Goal: Check status: Check status

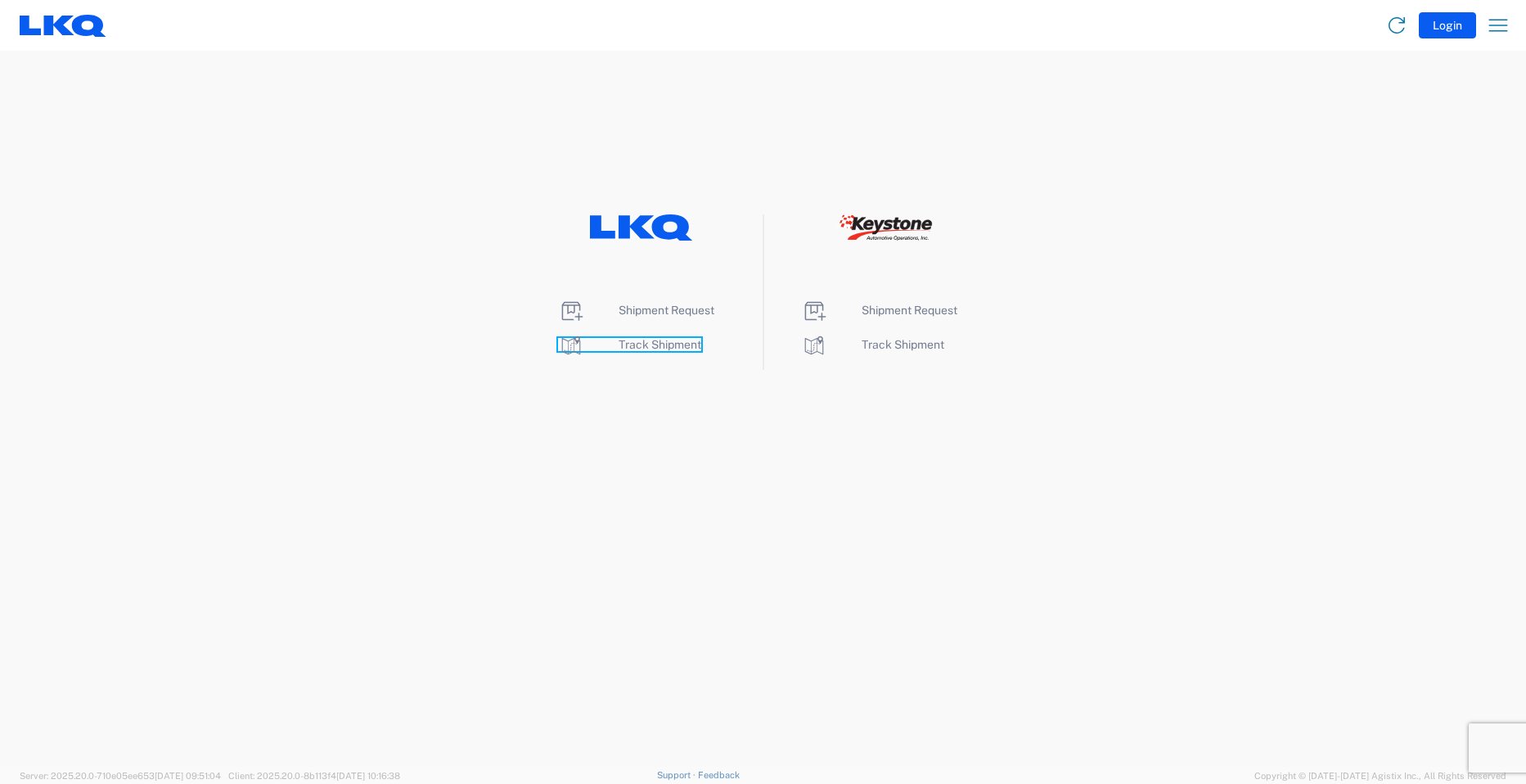
click at [665, 346] on span "Track Shipment" at bounding box center [659, 345] width 82 height 13
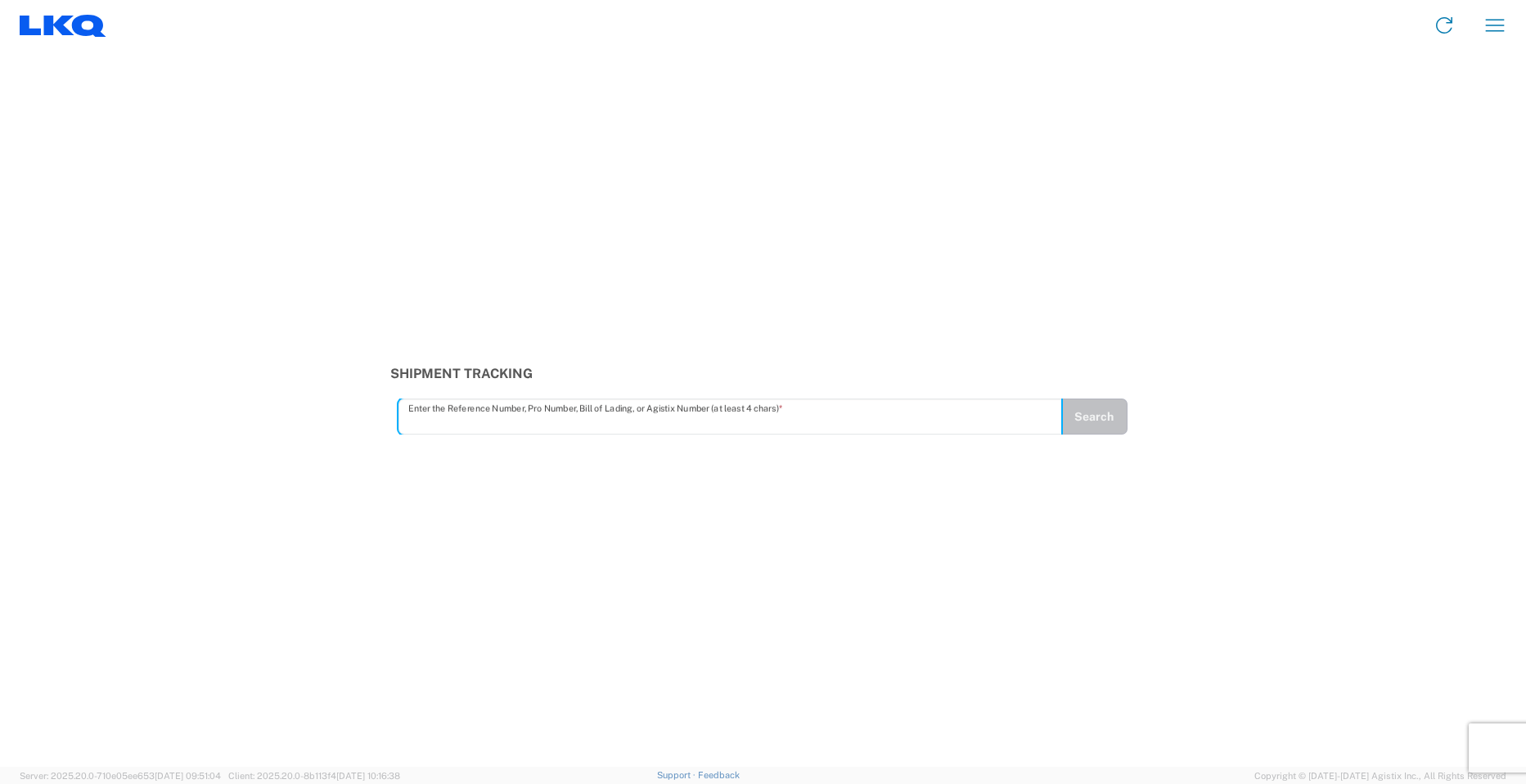
click at [558, 415] on input "text" at bounding box center [731, 417] width 644 height 29
type input "56621386"
click at [1103, 417] on button "Search" at bounding box center [1094, 416] width 67 height 36
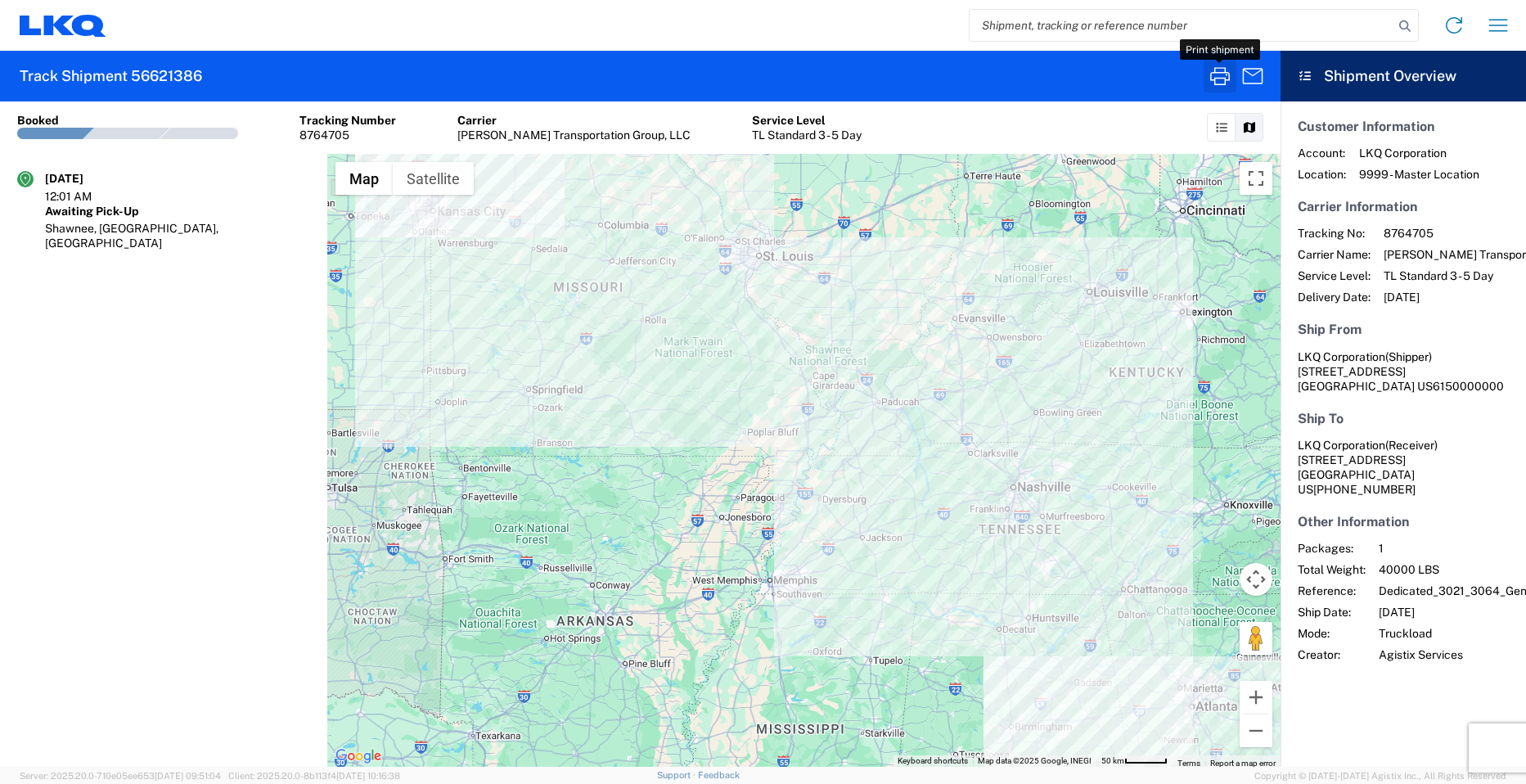
click at [1221, 74] on icon "button" at bounding box center [1220, 76] width 26 height 26
click at [1044, 36] on input "search" at bounding box center [1181, 24] width 423 height 31
type input "56621385"
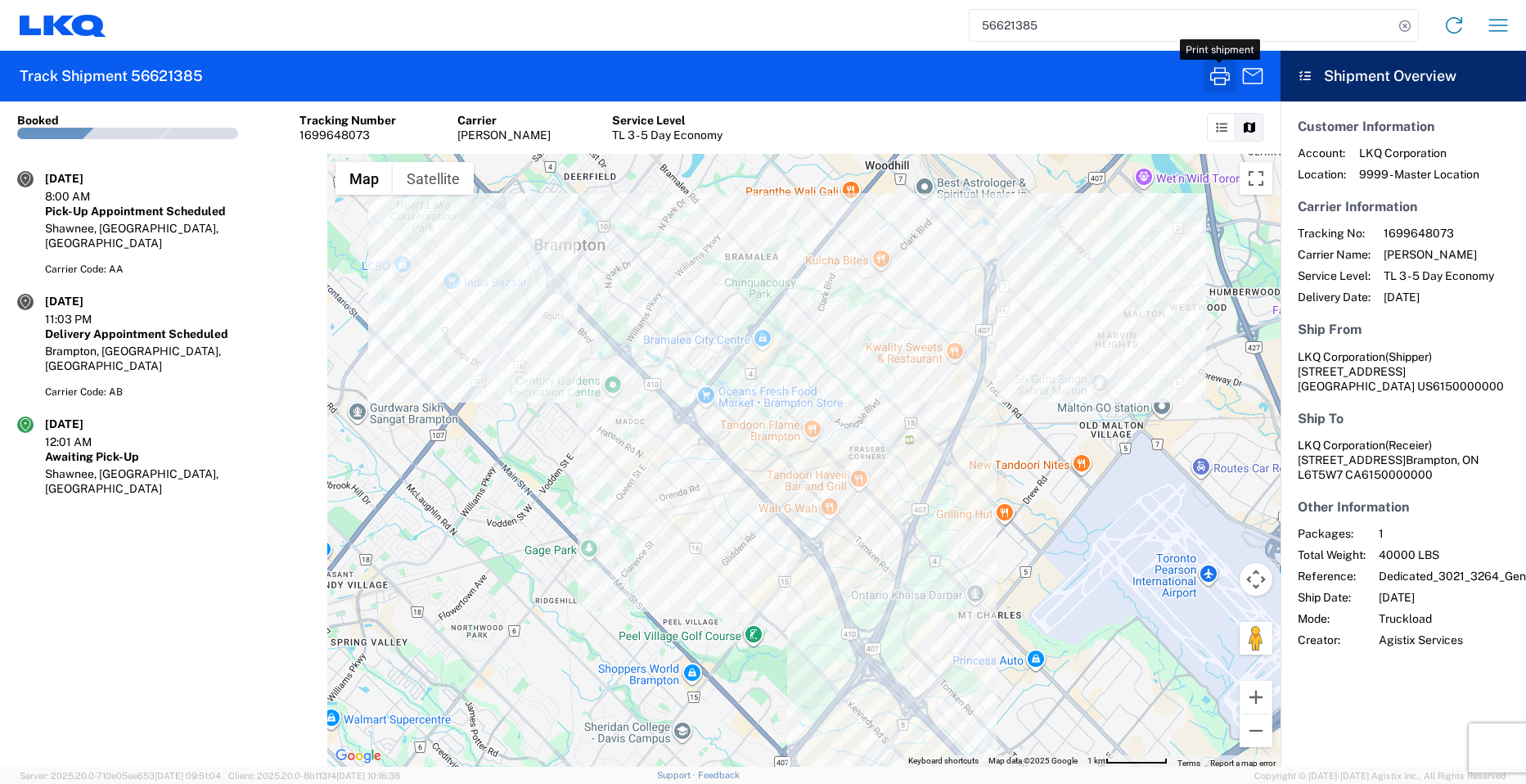
click at [1215, 77] on icon "button" at bounding box center [1220, 76] width 26 height 26
